Goal: Answer question/provide support: Share knowledge or assist other users

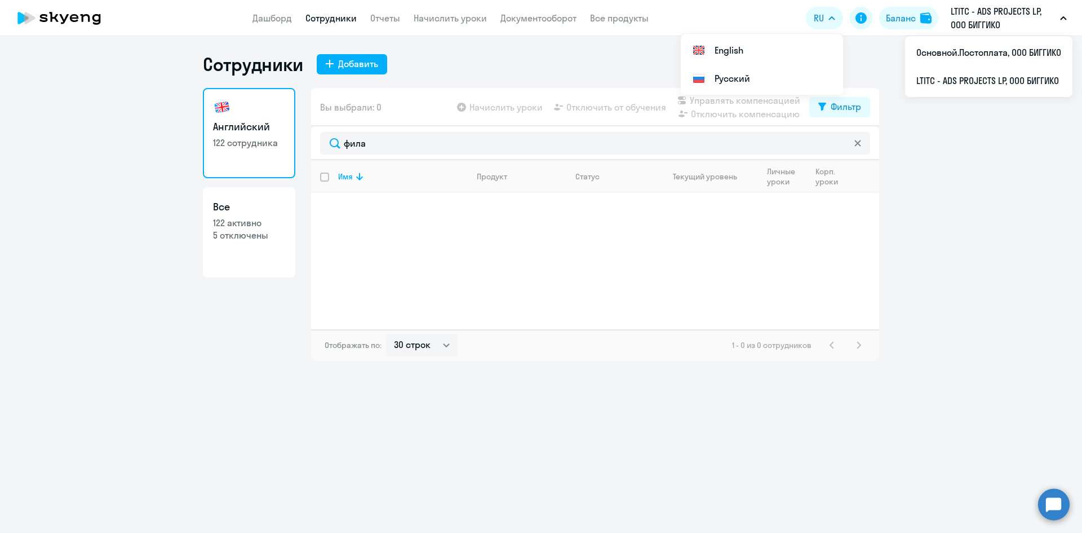
select select "30"
click at [1058, 501] on circle at bounding box center [1055, 504] width 32 height 32
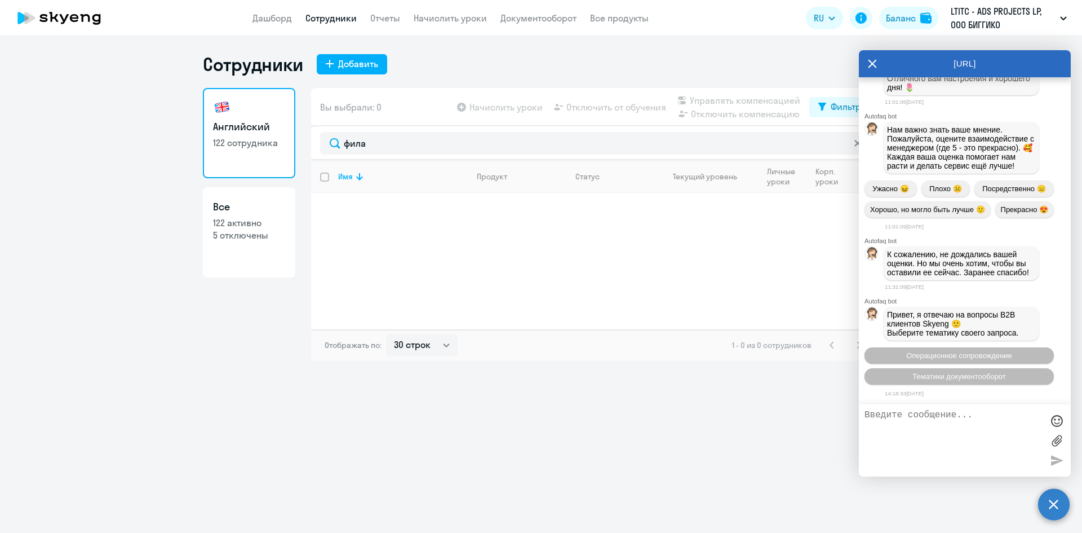
scroll to position [4949, 0]
click at [953, 421] on textarea at bounding box center [954, 440] width 178 height 61
click at [926, 427] on textarea at bounding box center [954, 440] width 178 height 61
click at [930, 360] on span "Операционное сопровождение" at bounding box center [960, 355] width 106 height 8
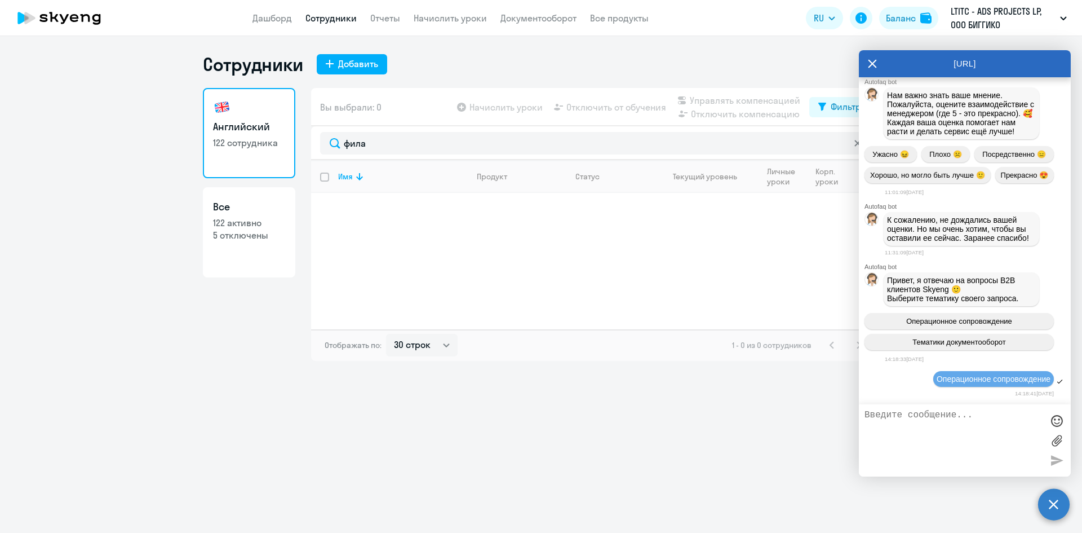
scroll to position [5072, 0]
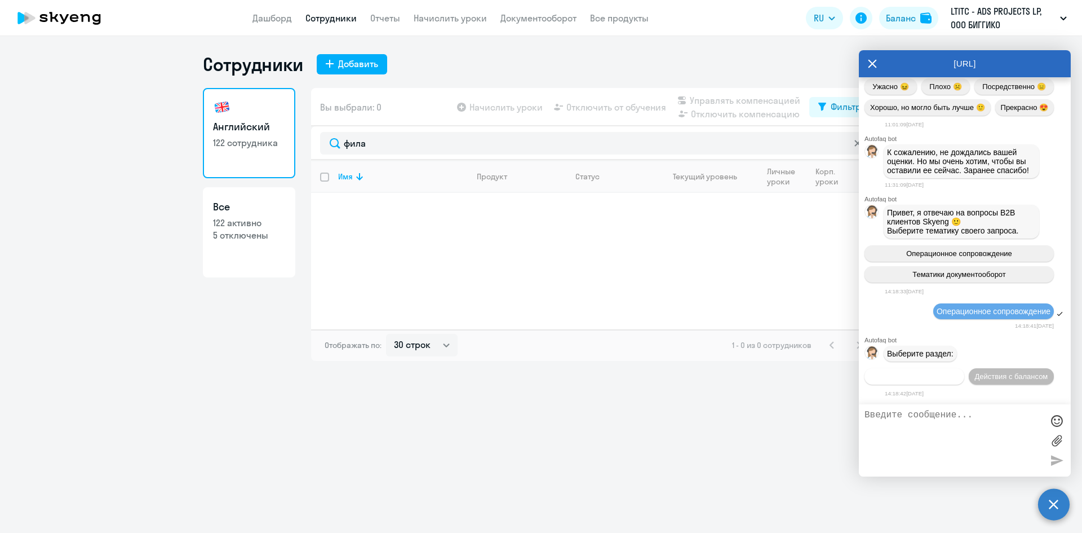
click at [956, 372] on span "Действия по сотрудникам" at bounding box center [914, 376] width 87 height 8
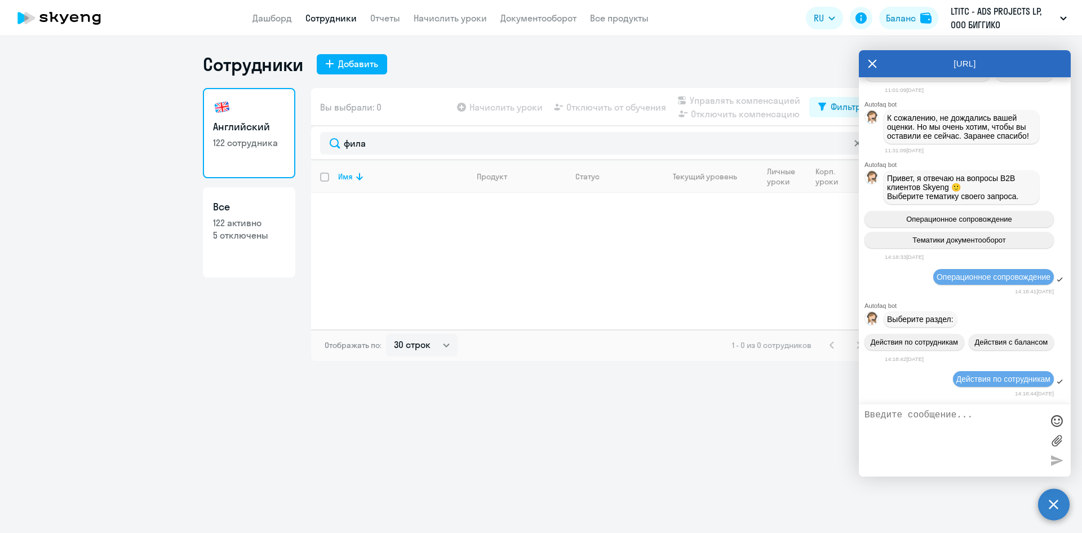
scroll to position [5239, 0]
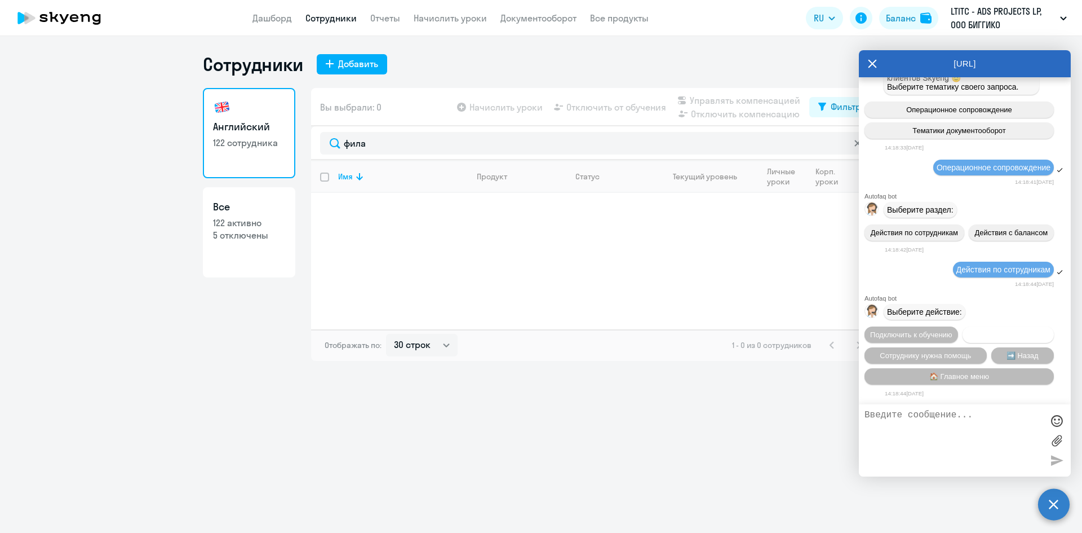
click at [969, 332] on span "Отключить от обучения" at bounding box center [1009, 334] width 80 height 8
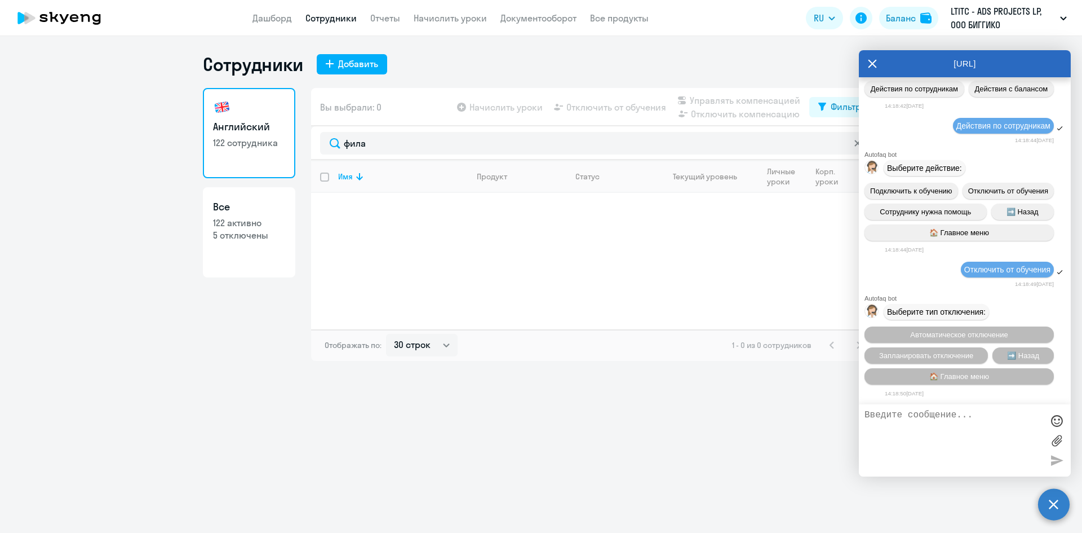
scroll to position [5385, 0]
click at [1008, 351] on span "➡️ Назад" at bounding box center [1024, 355] width 32 height 8
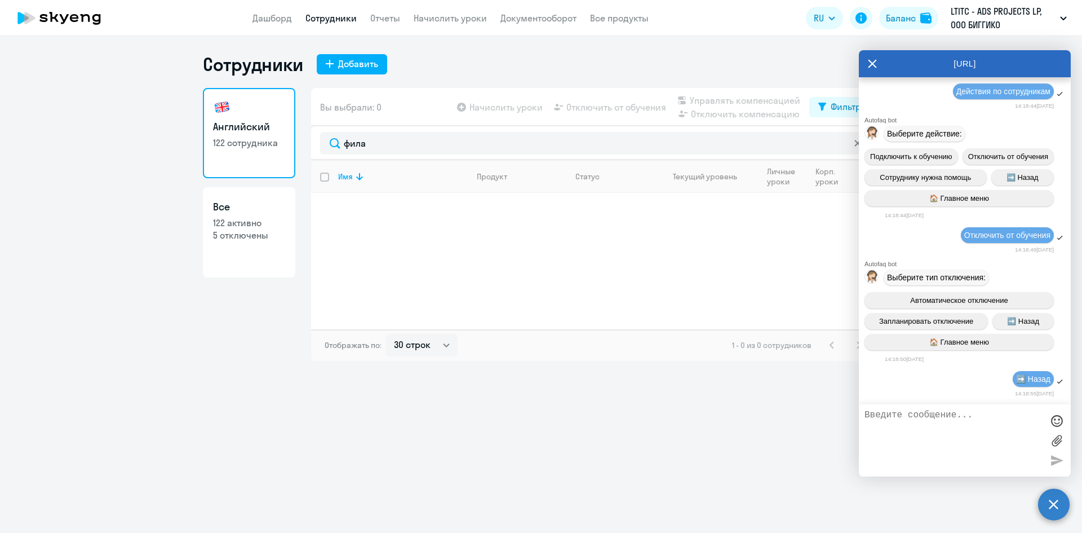
scroll to position [5553, 0]
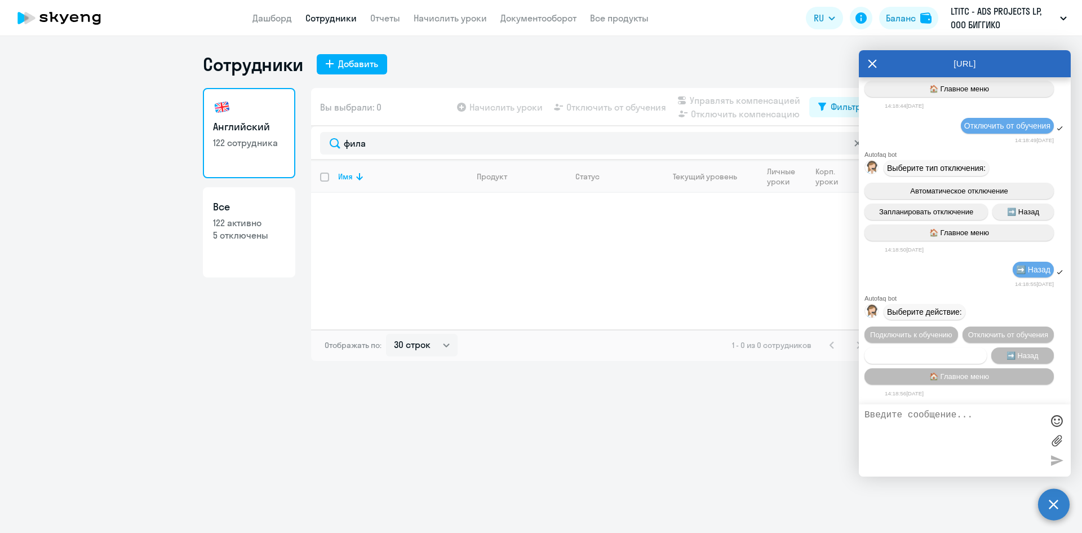
click at [953, 351] on span "Сотруднику нужна помощь" at bounding box center [925, 355] width 91 height 8
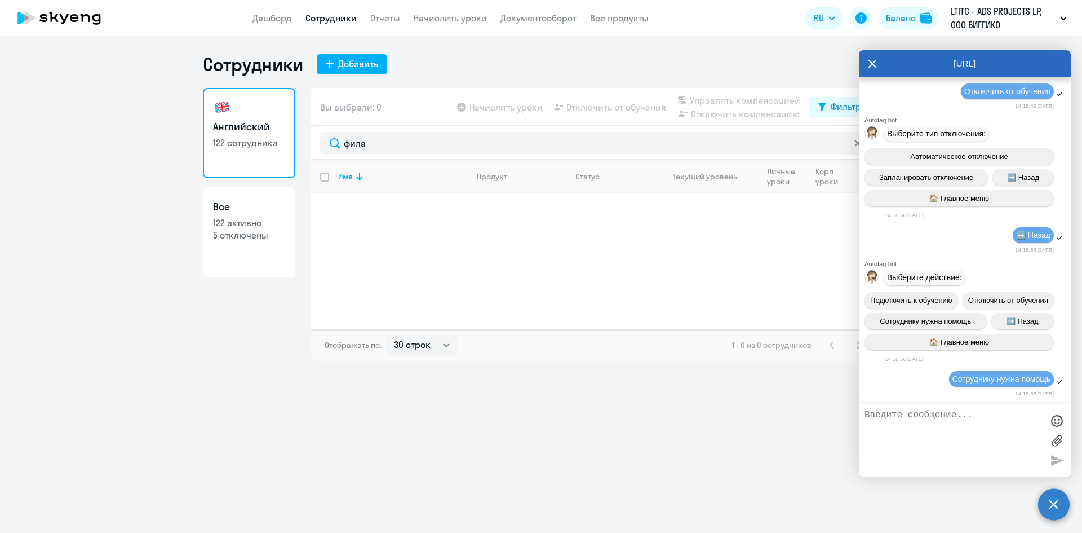
scroll to position [5944, 0]
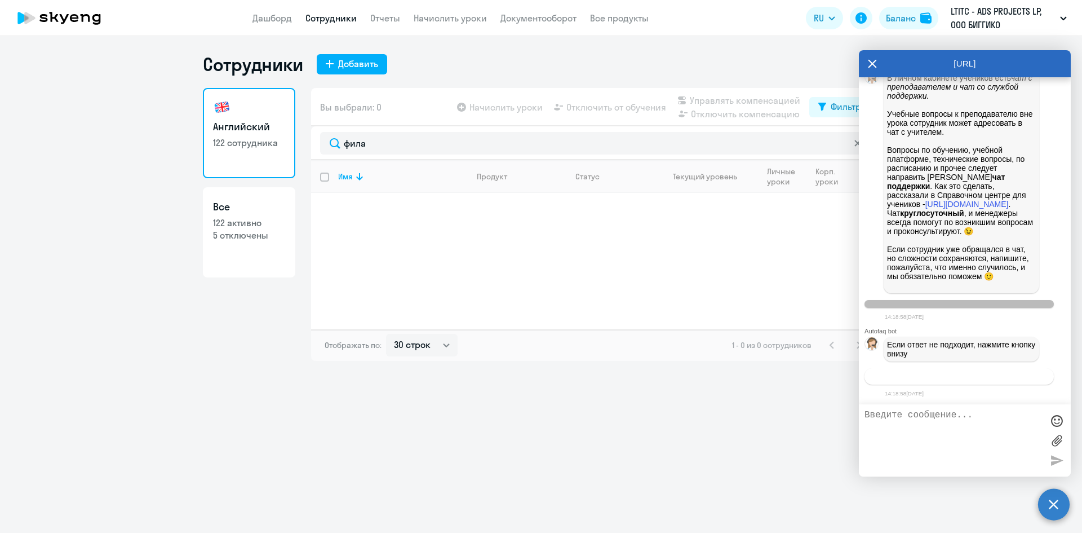
click at [960, 382] on button "Связаться с менеджером" at bounding box center [959, 376] width 189 height 16
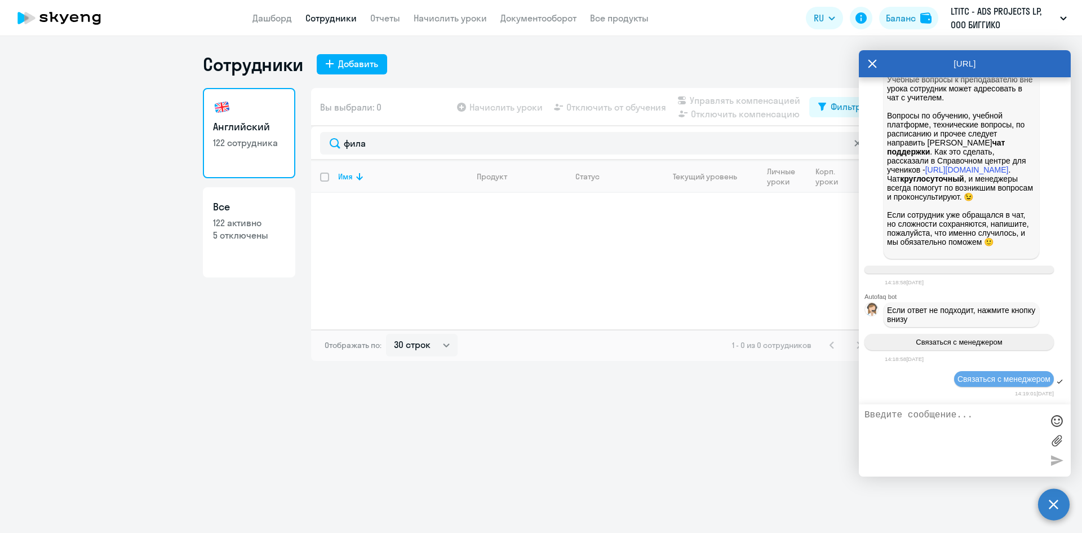
scroll to position [5978, 0]
click at [951, 417] on textarea at bounding box center [954, 440] width 178 height 61
type textarea "о"
click at [967, 425] on textarea "Добрый день! Наш сотрудник [PERSON_NAME] была отключена от обучения, но почему-…" at bounding box center [954, 440] width 178 height 61
paste textarea "[EMAIL_ADDRESS][DOMAIN_NAME]"
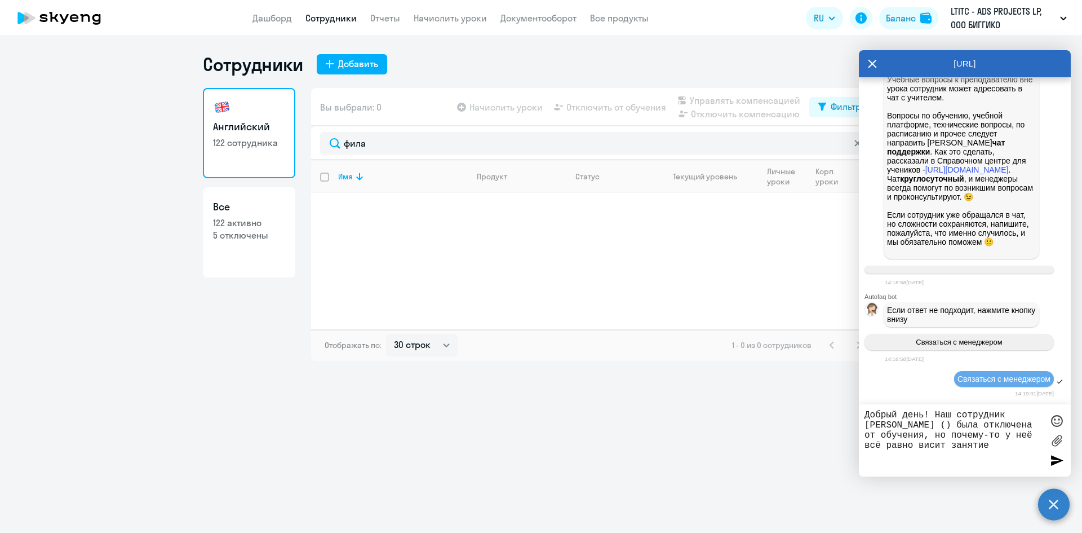
type textarea "Добрый день! Наш сотрудник [PERSON_NAME] ([EMAIL_ADDRESS][DOMAIN_NAME]) была от…"
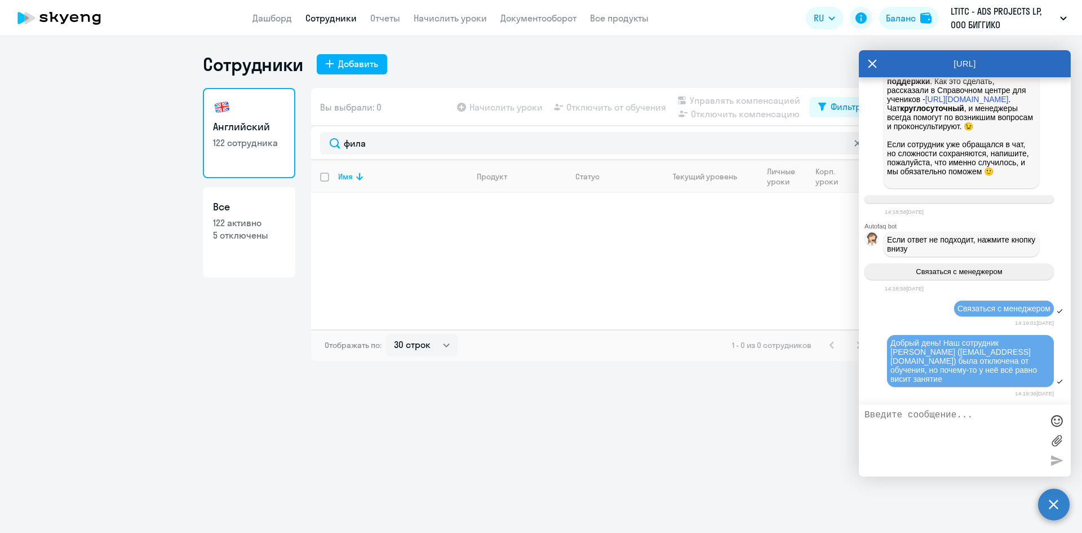
click at [867, 60] on div "[URL]" at bounding box center [965, 63] width 212 height 27
click at [873, 66] on icon at bounding box center [872, 63] width 9 height 27
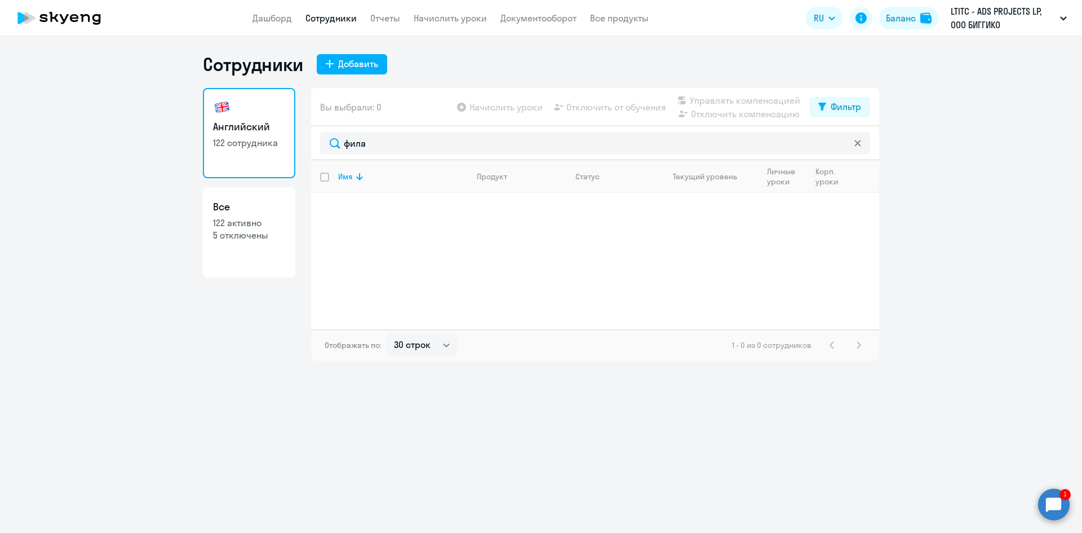
click at [1053, 506] on circle at bounding box center [1055, 504] width 32 height 32
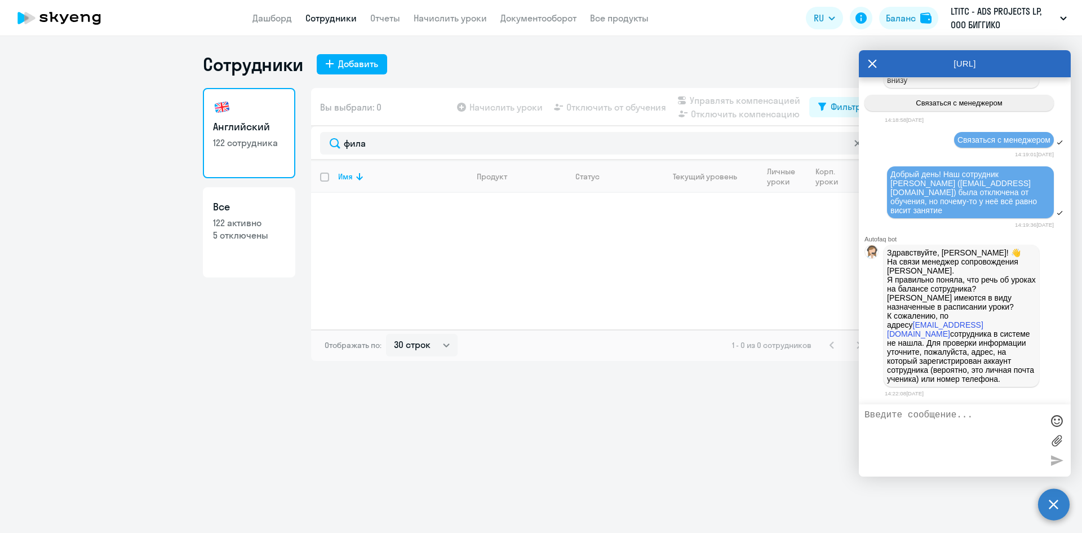
scroll to position [0, 0]
click at [930, 424] on textarea at bounding box center [954, 440] width 178 height 61
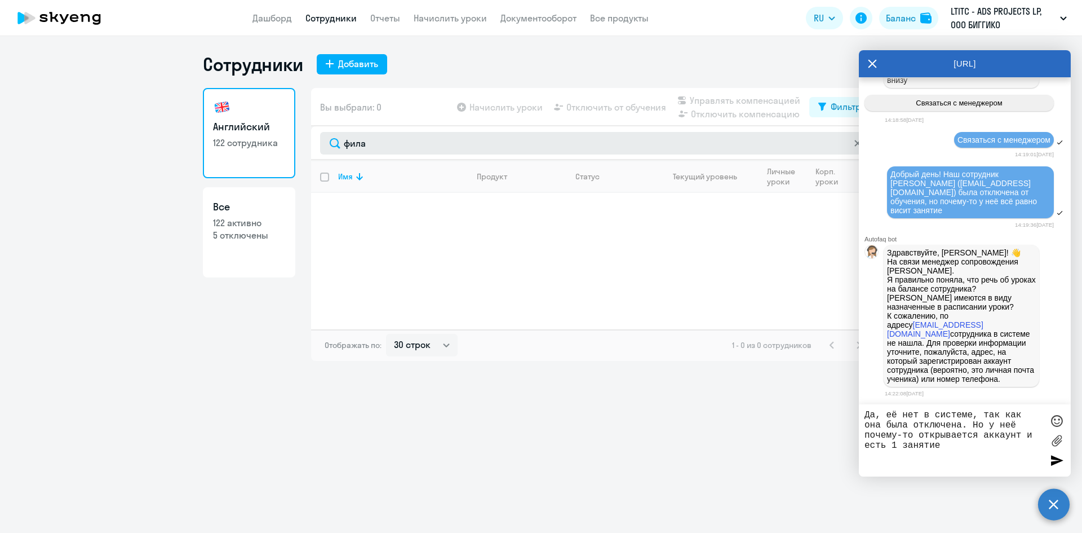
type textarea "Да, её нет в системе, так как она была отключена. Но у неё почему-то открываетс…"
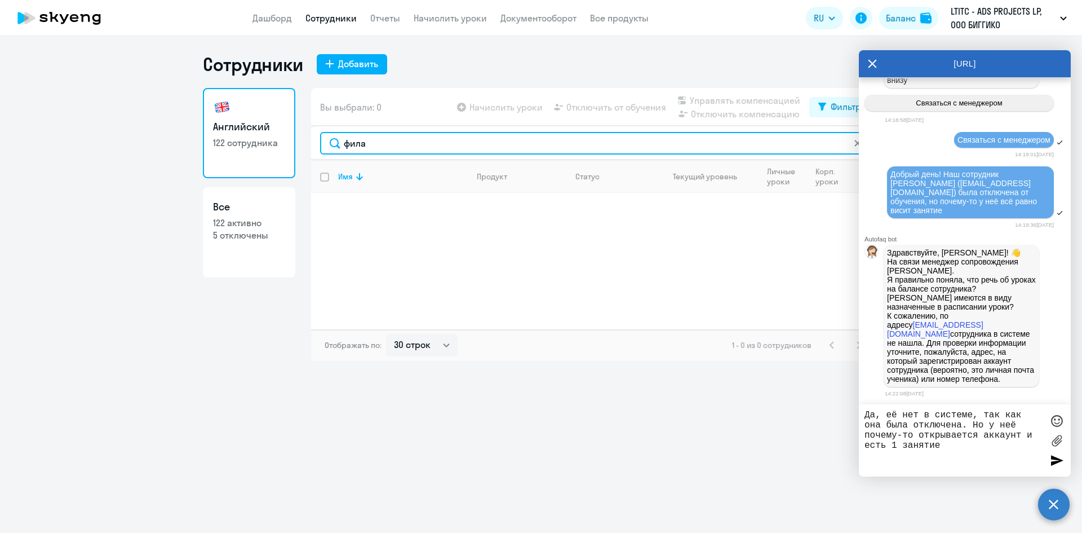
click at [388, 141] on input "фила" at bounding box center [595, 143] width 550 height 23
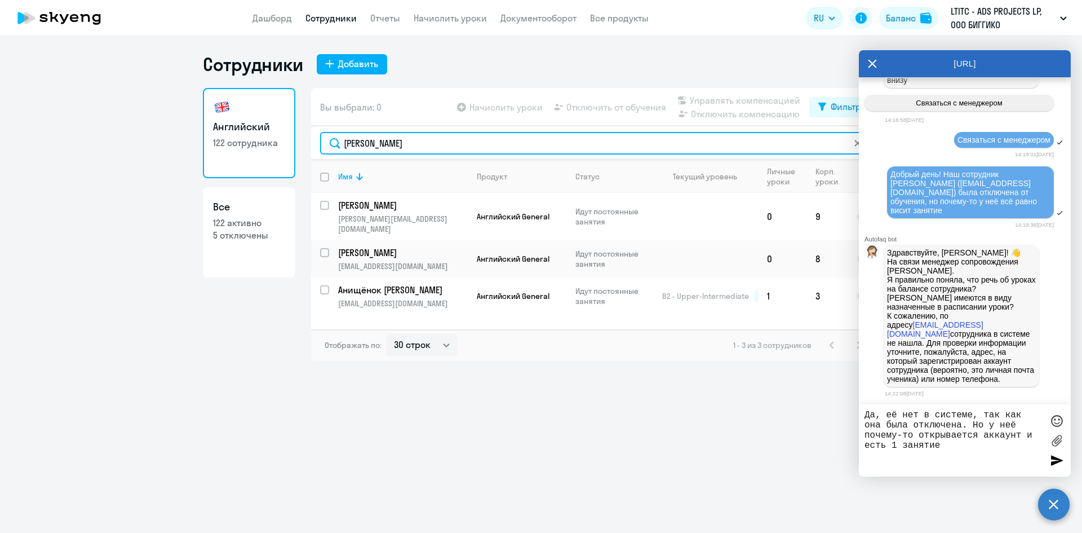
click at [356, 145] on input "[PERSON_NAME]" at bounding box center [595, 143] width 550 height 23
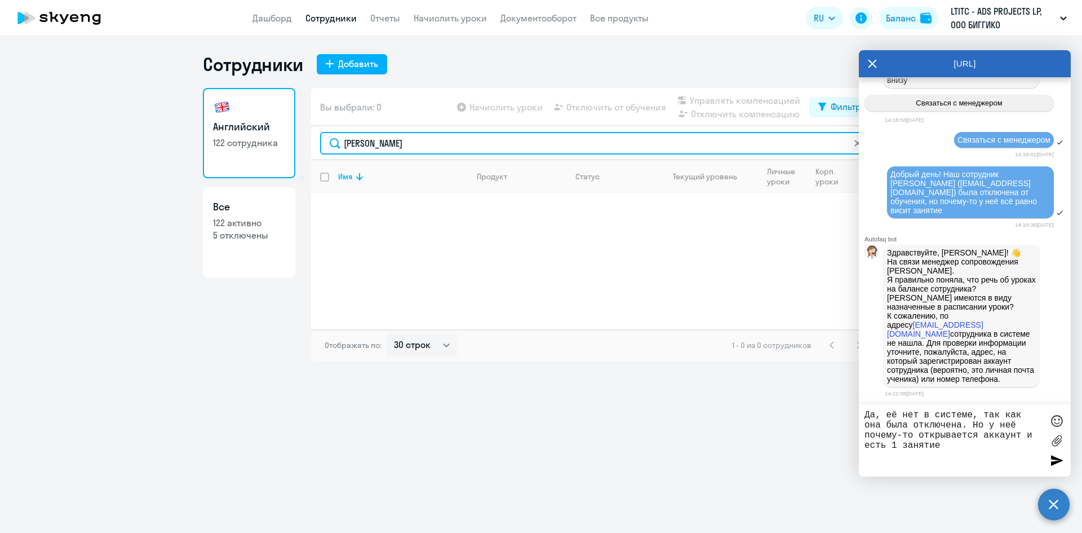
type input "[PERSON_NAME]"
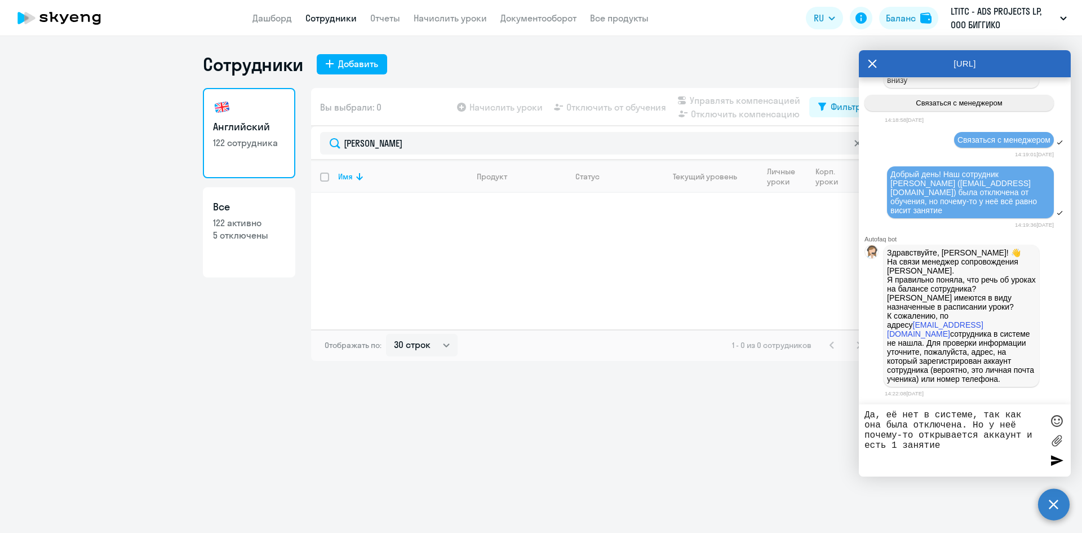
click at [968, 443] on textarea "Да, её нет в системе, так как она была отключена. Но у неё почему-то открываетс…" at bounding box center [954, 440] width 178 height 61
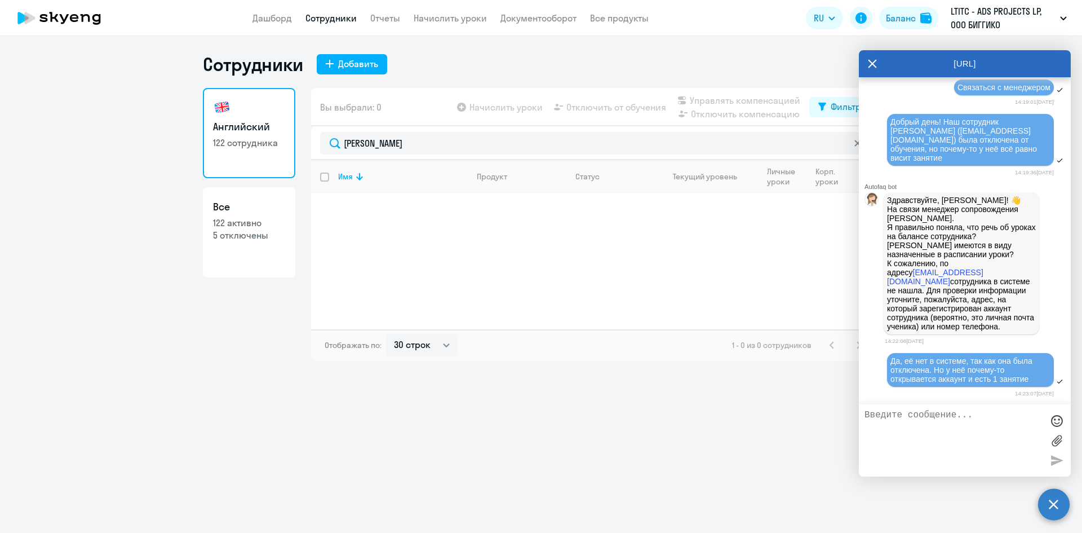
click at [880, 70] on div "[URL]" at bounding box center [965, 63] width 212 height 27
click at [878, 67] on div "[URL]" at bounding box center [965, 63] width 212 height 27
click at [870, 64] on icon at bounding box center [872, 63] width 9 height 27
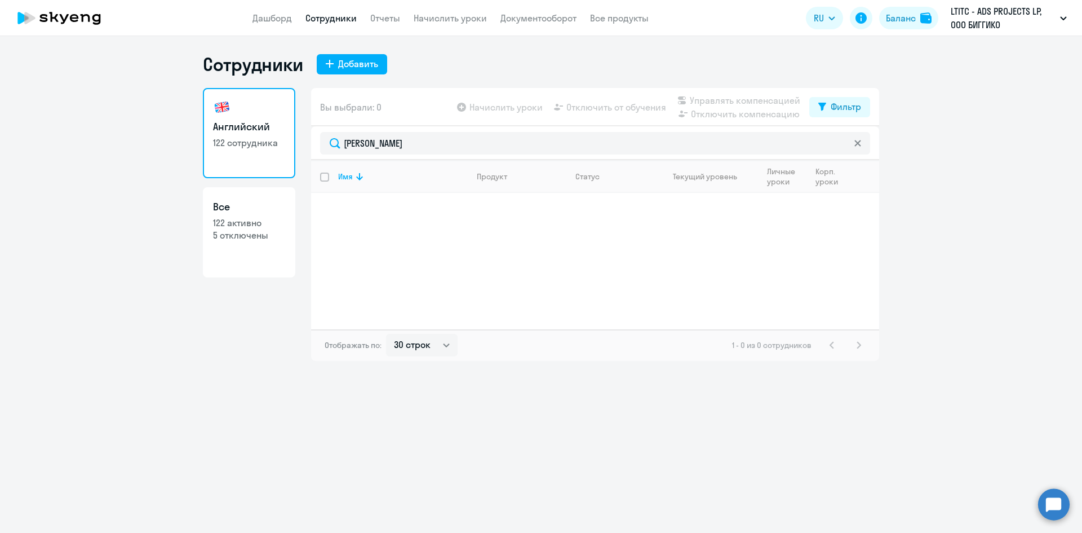
click at [859, 145] on icon at bounding box center [858, 143] width 7 height 7
